Goal: Task Accomplishment & Management: Manage account settings

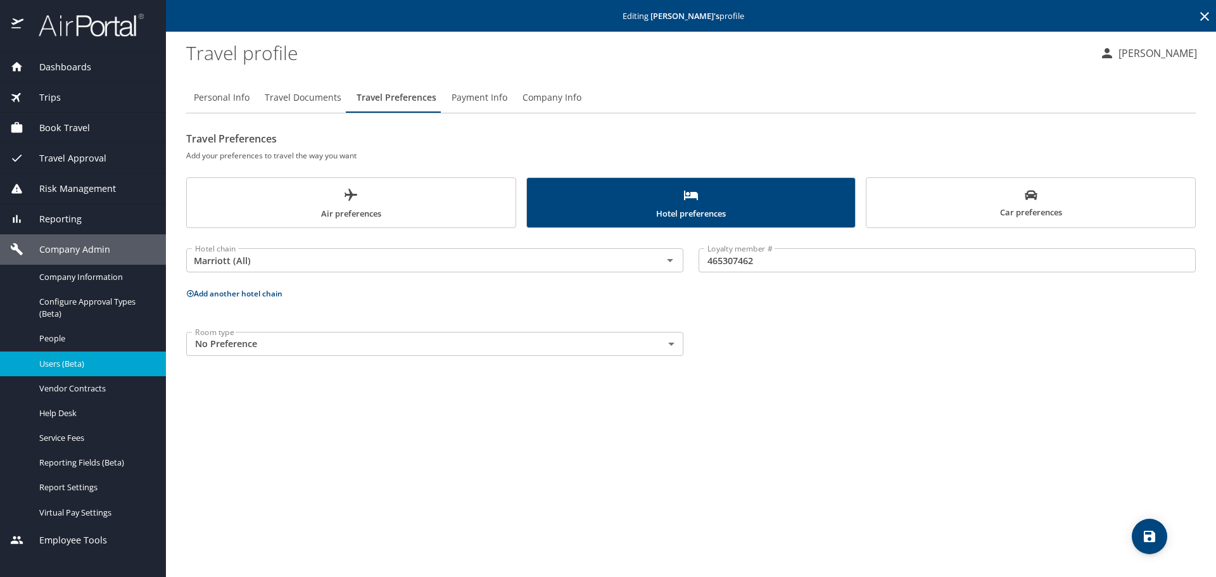
click at [1206, 18] on icon at bounding box center [1204, 16] width 9 height 9
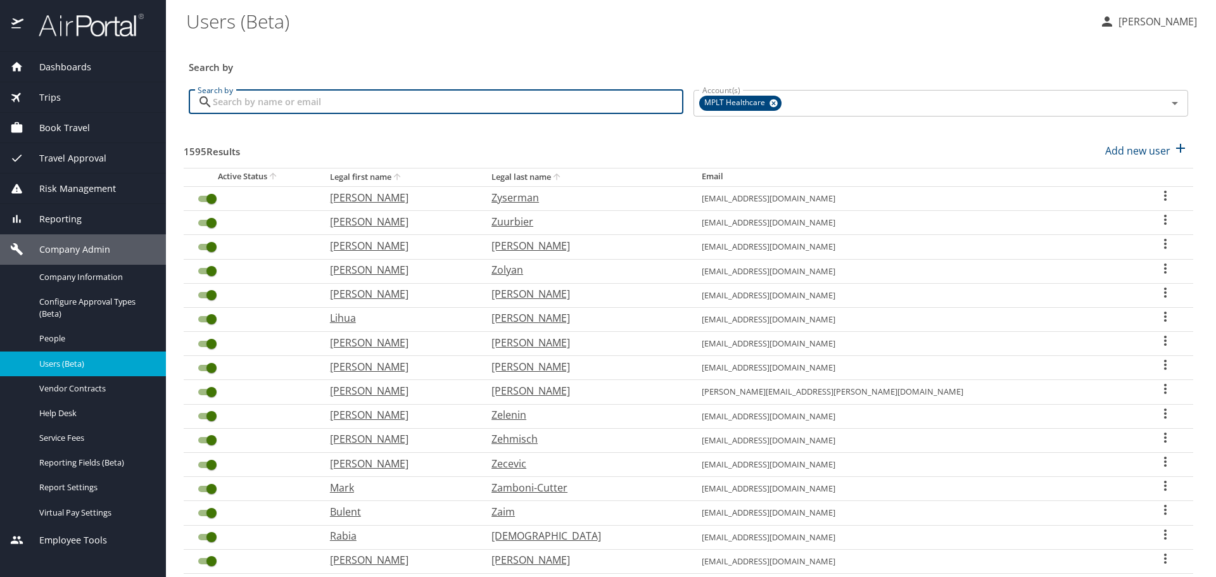
click at [559, 101] on input "Search by" at bounding box center [448, 102] width 471 height 24
type input "[PERSON_NAME]"
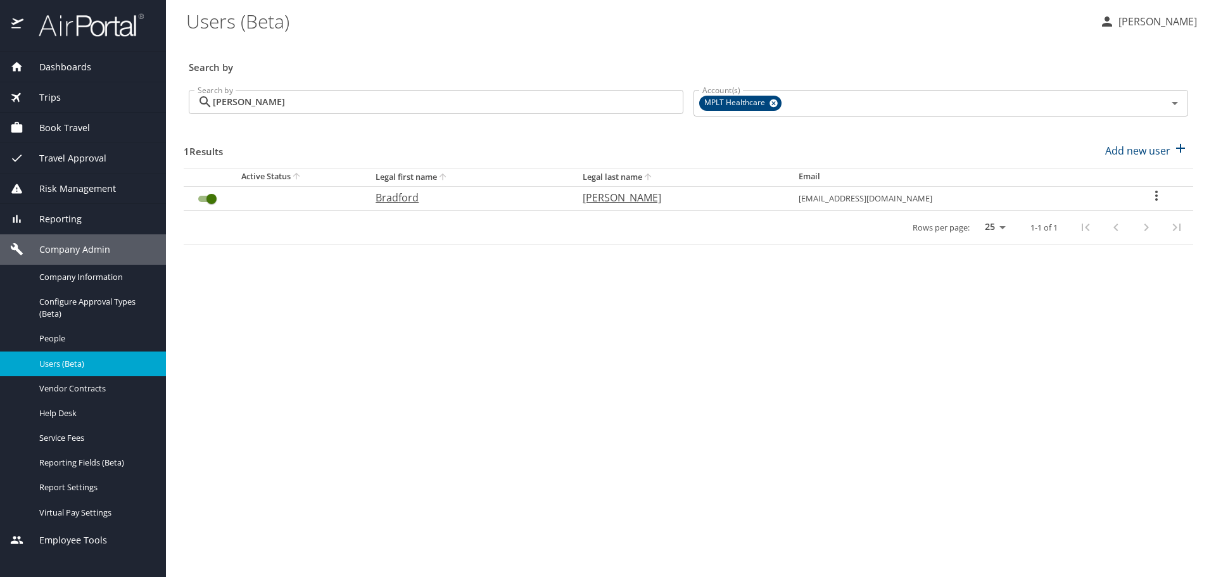
click at [426, 196] on p "Bradford" at bounding box center [467, 197] width 182 height 15
select select "US"
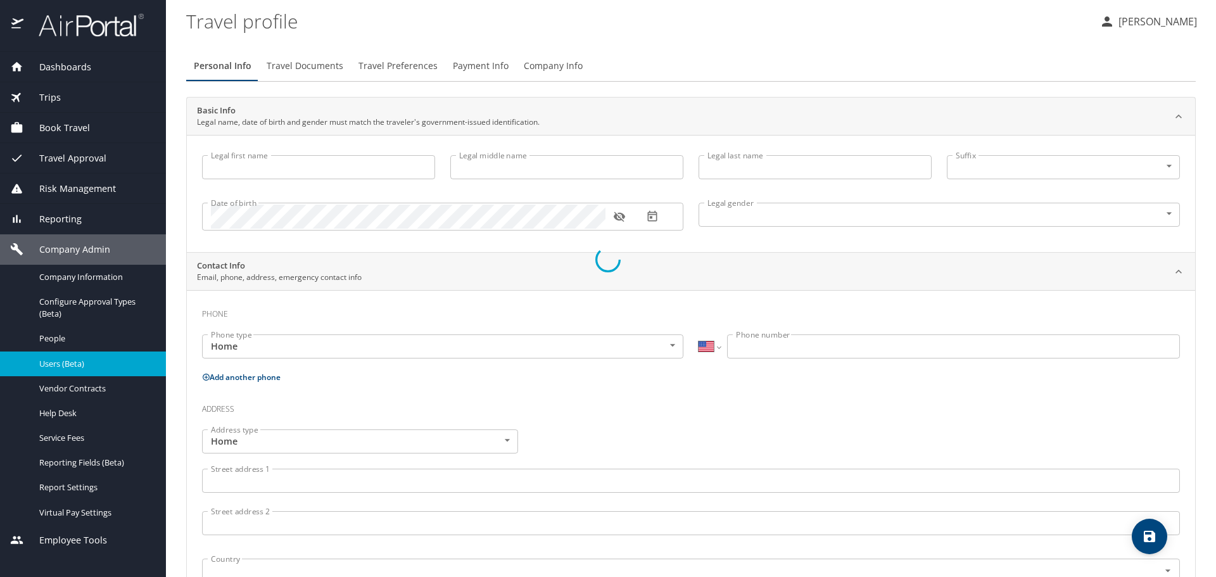
click at [329, 69] on div at bounding box center [608, 259] width 1216 height 635
click at [327, 66] on div at bounding box center [608, 259] width 1216 height 635
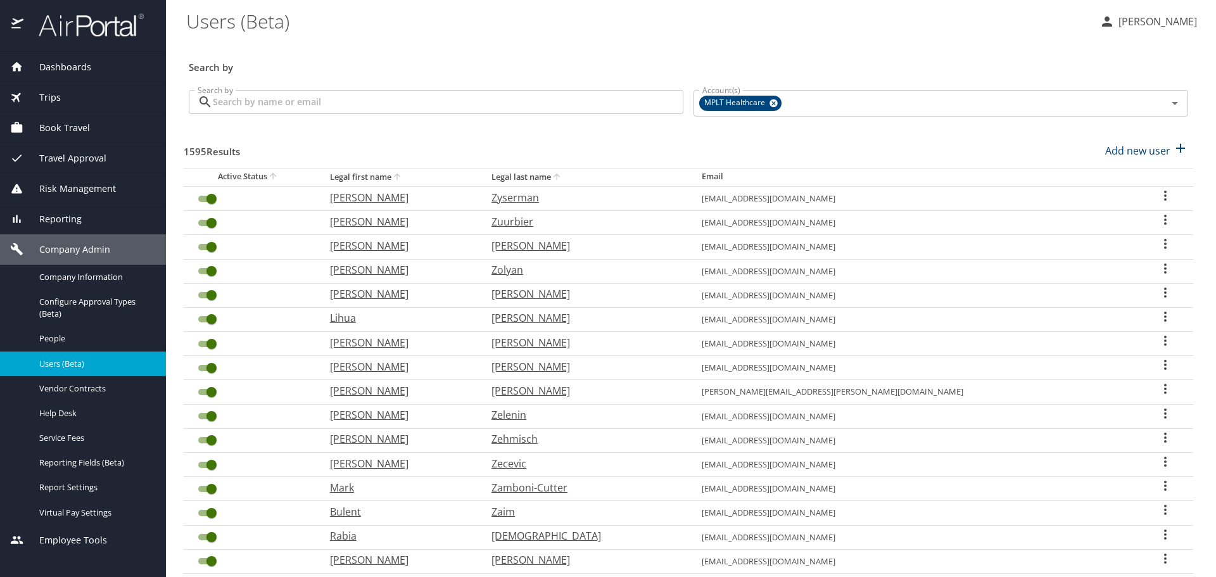
click at [252, 103] on input "Search by" at bounding box center [448, 102] width 471 height 24
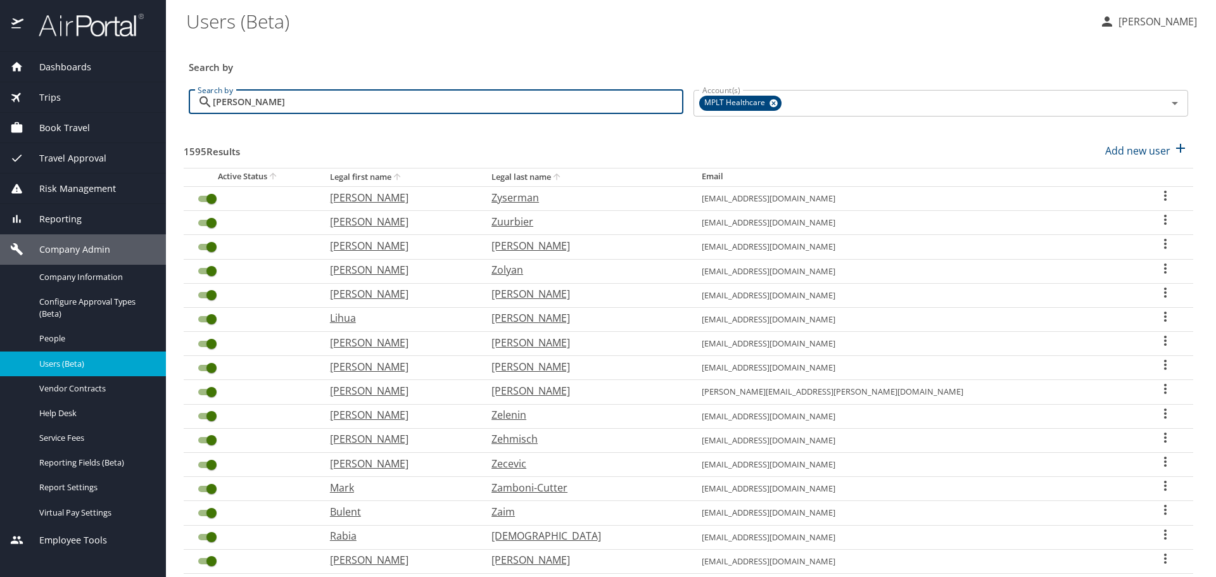
type input "[PERSON_NAME]"
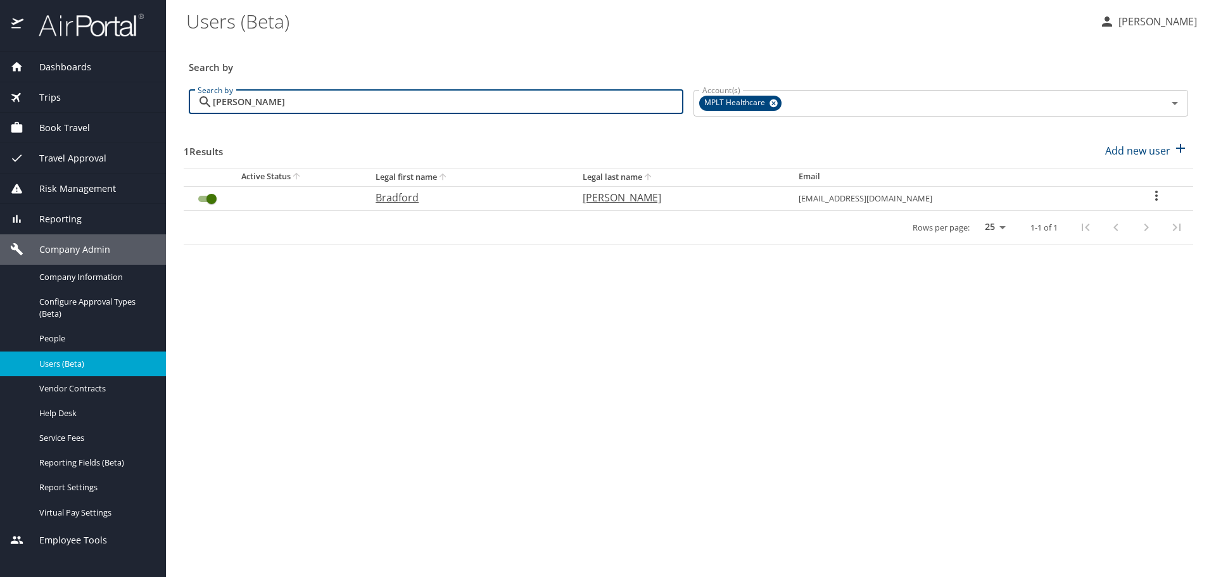
click at [406, 197] on p "Bradford" at bounding box center [467, 197] width 182 height 15
select select "US"
